Goal: Navigation & Orientation: Find specific page/section

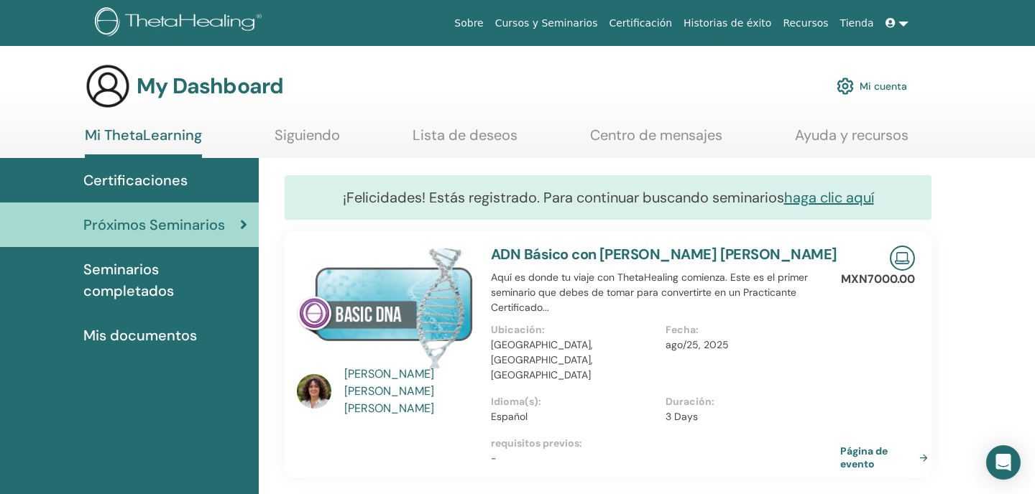
click at [121, 340] on span "Mis documentos" at bounding box center [140, 336] width 114 height 22
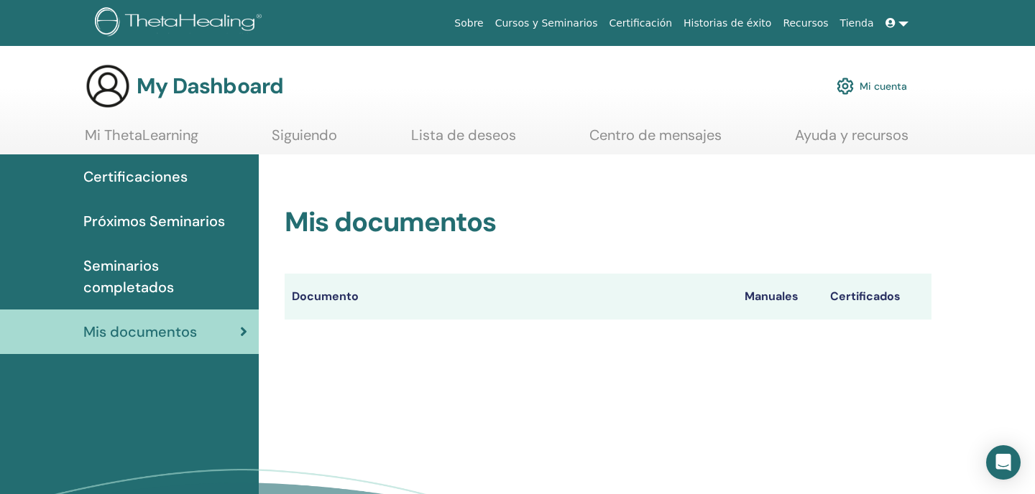
click at [128, 287] on span "Seminarios completados" at bounding box center [165, 276] width 164 height 43
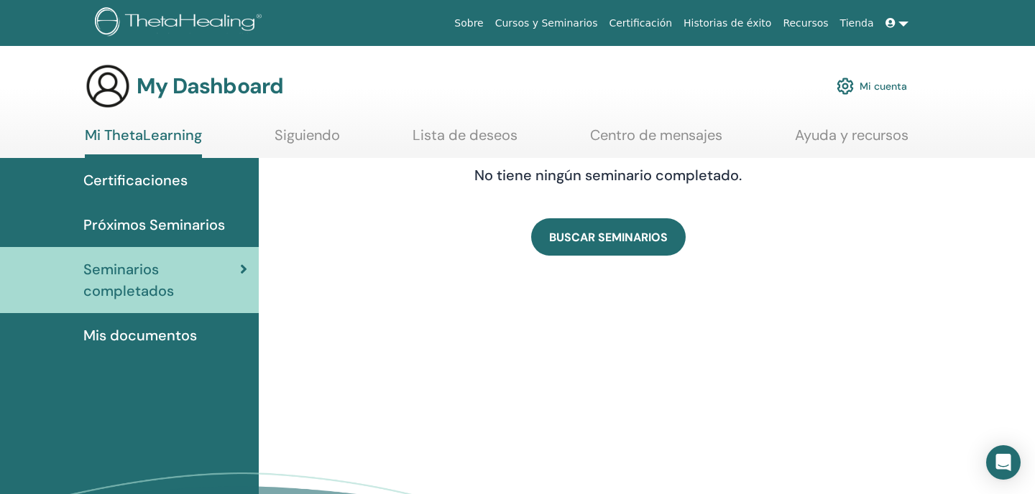
click at [131, 220] on span "Próximos Seminarios" at bounding box center [154, 225] width 142 height 22
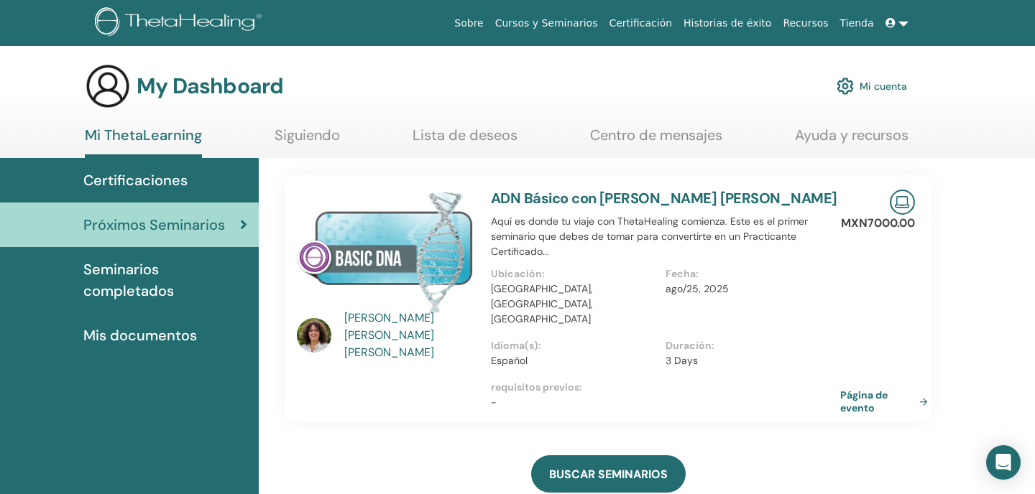
click at [142, 180] on span "Certificaciones" at bounding box center [135, 181] width 104 height 22
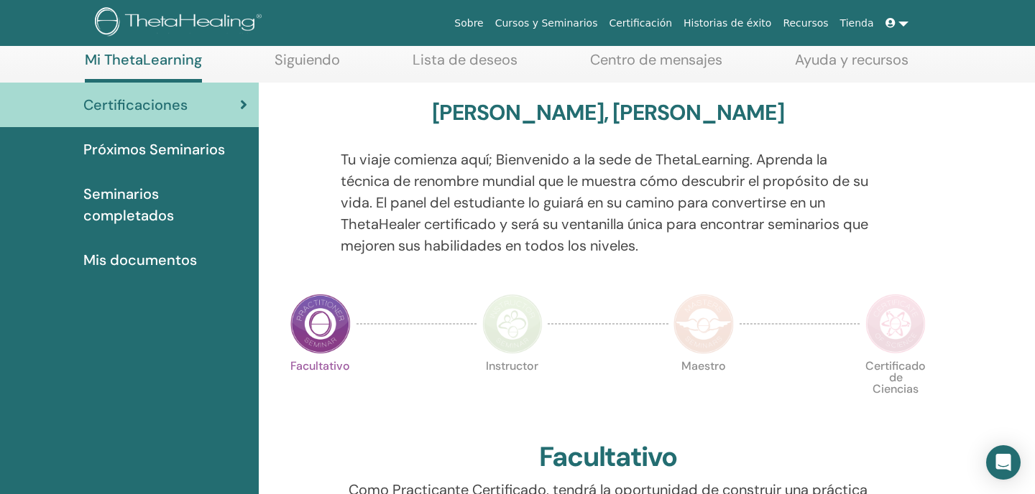
scroll to position [76, 0]
